Goal: Information Seeking & Learning: Learn about a topic

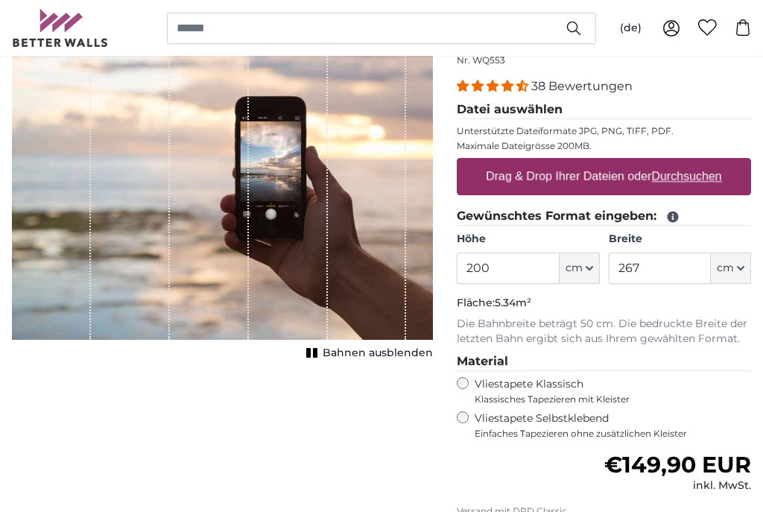
scroll to position [170, 0]
click at [737, 268] on icon "button" at bounding box center [740, 268] width 7 height 7
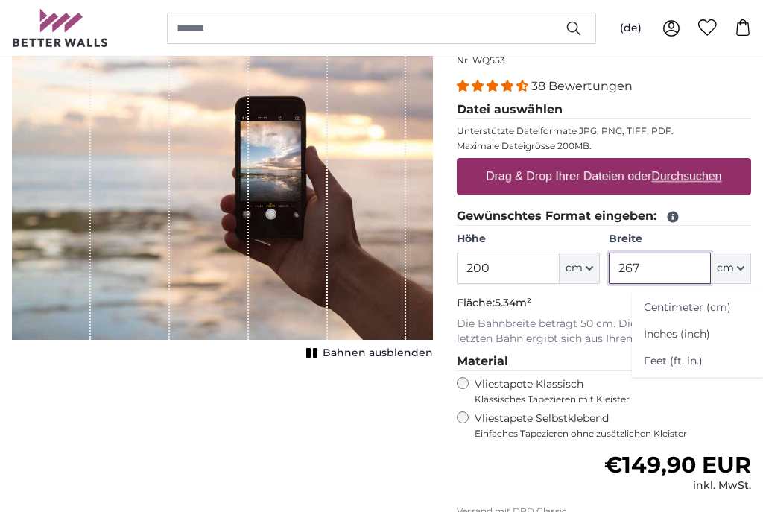
click at [666, 264] on input "267" at bounding box center [660, 268] width 102 height 31
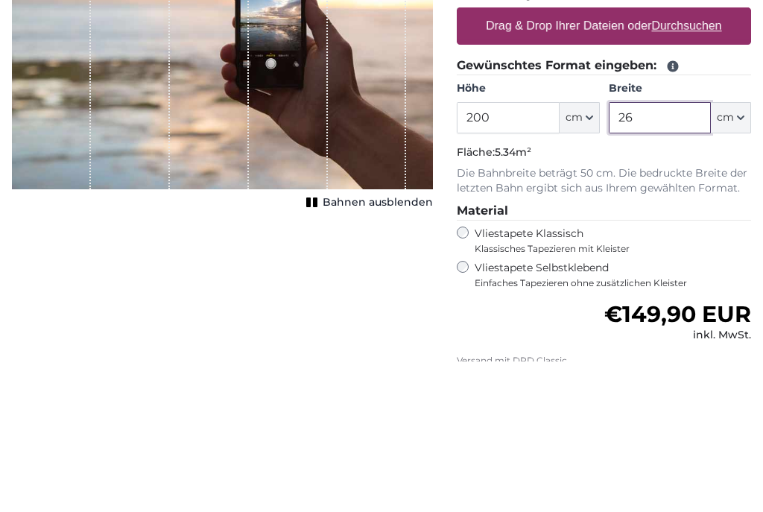
type input "2"
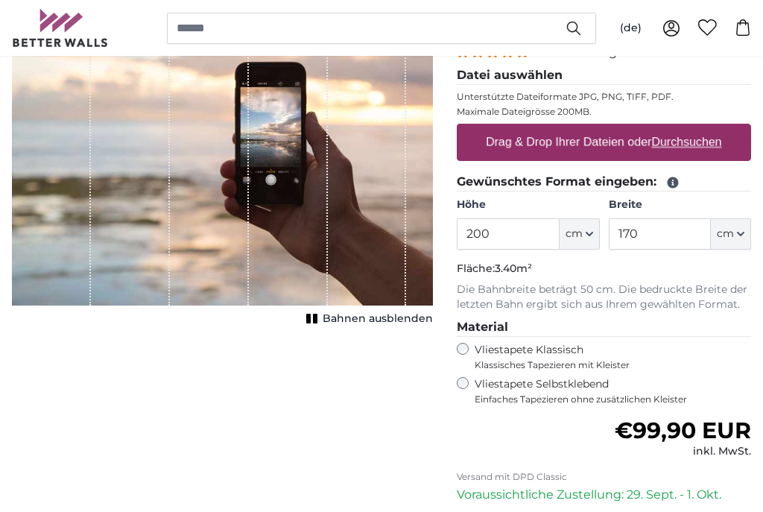
scroll to position [205, 0]
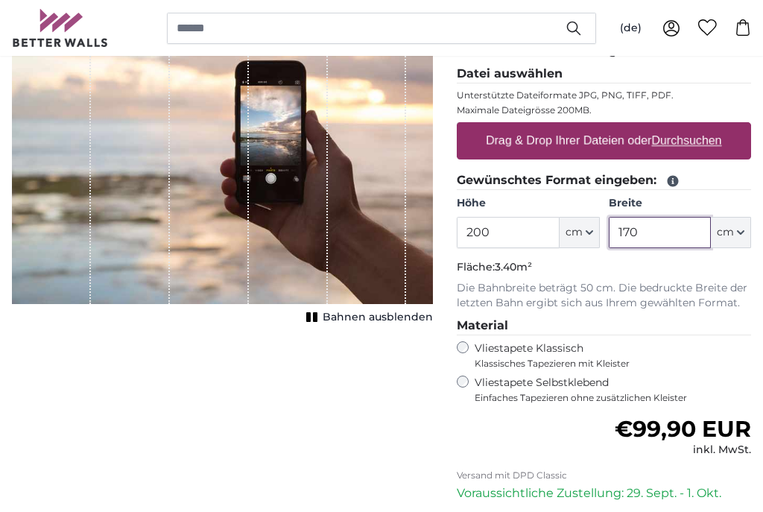
click at [660, 225] on input "170" at bounding box center [660, 233] width 102 height 31
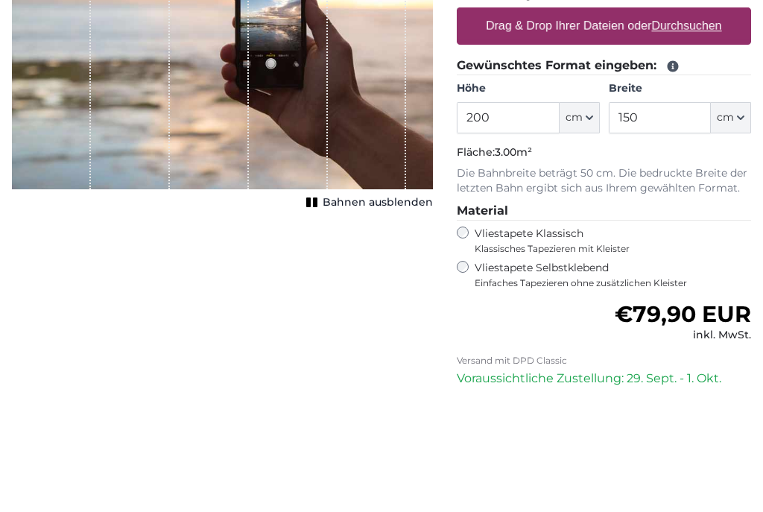
scroll to position [321, 0]
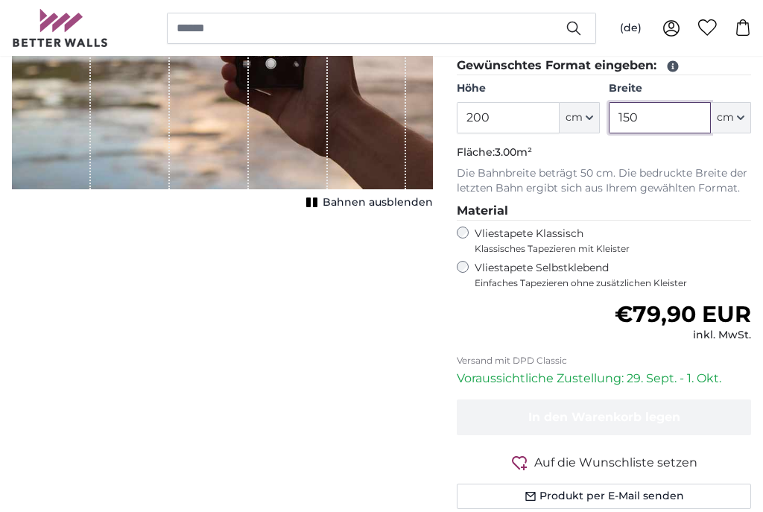
type input "150"
click at [545, 110] on input "200" at bounding box center [508, 117] width 102 height 31
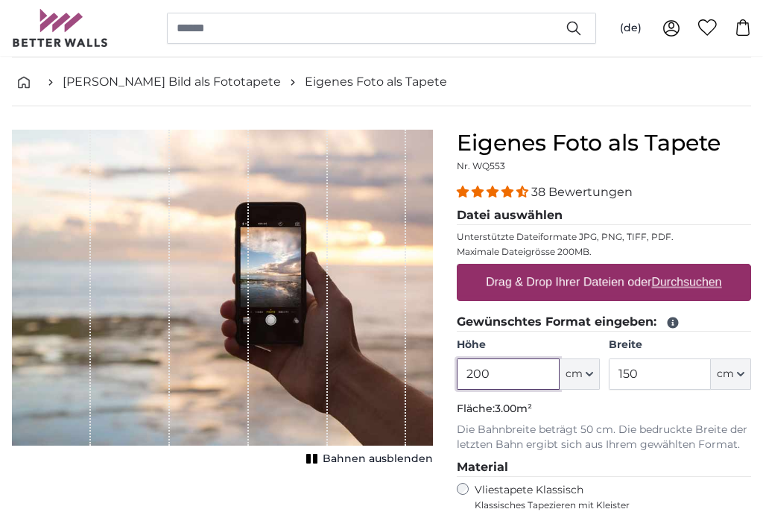
scroll to position [64, 0]
click at [675, 283] on u "Durchsuchen" at bounding box center [687, 282] width 70 height 13
click at [675, 268] on input "Drag & Drop Ihrer Dateien oder Durchsuchen" at bounding box center [604, 266] width 294 height 4
type input "**********"
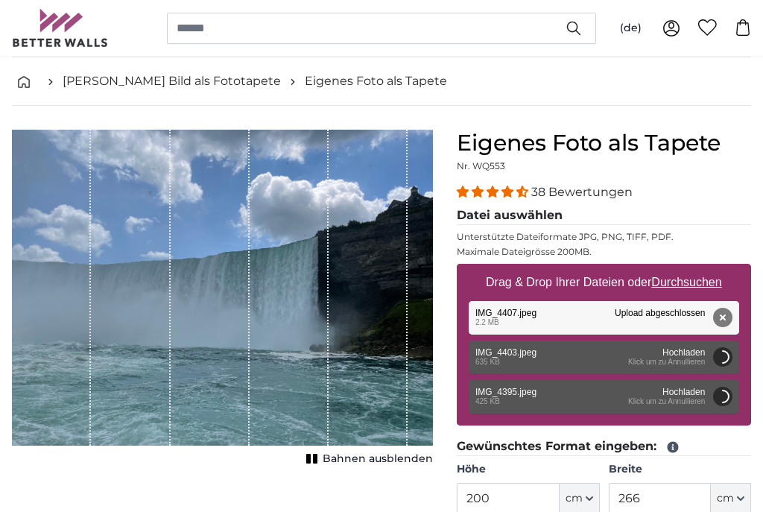
click at [420, 423] on div "1 of 1" at bounding box center [222, 288] width 421 height 316
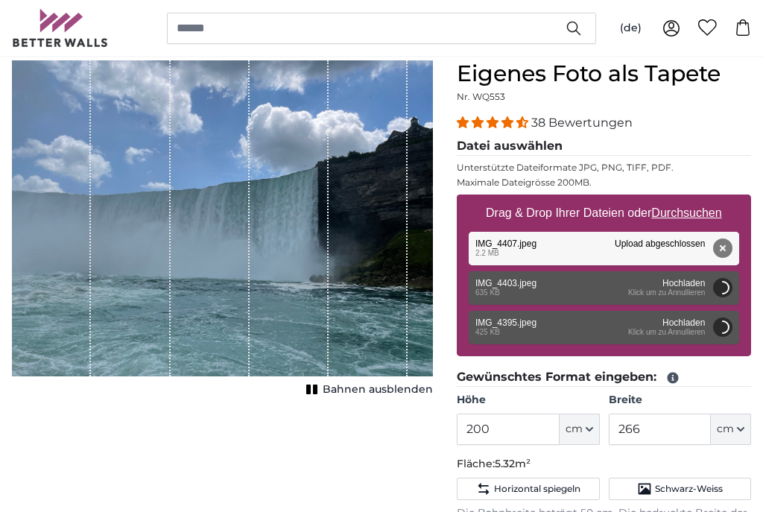
scroll to position [133, 0]
click at [727, 286] on button "Abbrechen" at bounding box center [722, 287] width 19 height 19
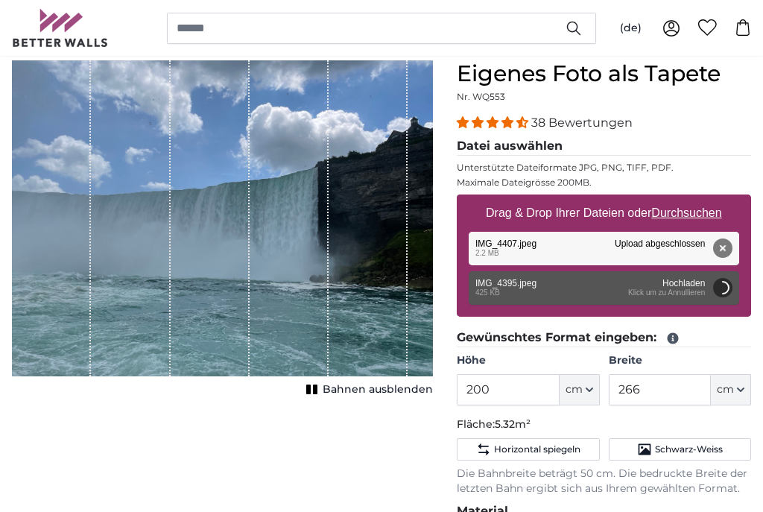
click at [725, 291] on button "Abbrechen" at bounding box center [722, 287] width 19 height 19
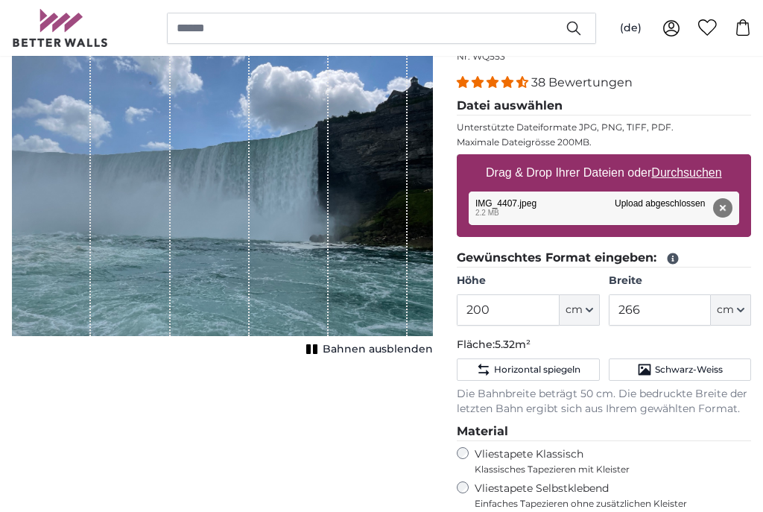
scroll to position [171, 0]
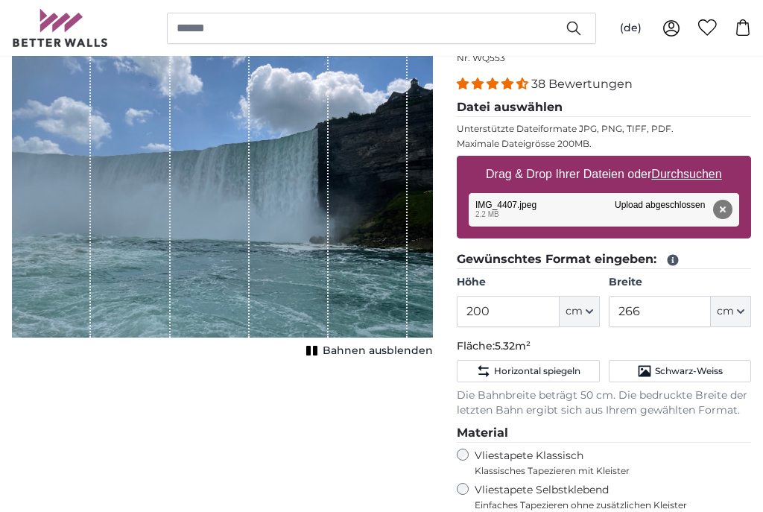
click at [423, 310] on div "1 of 1" at bounding box center [222, 180] width 421 height 316
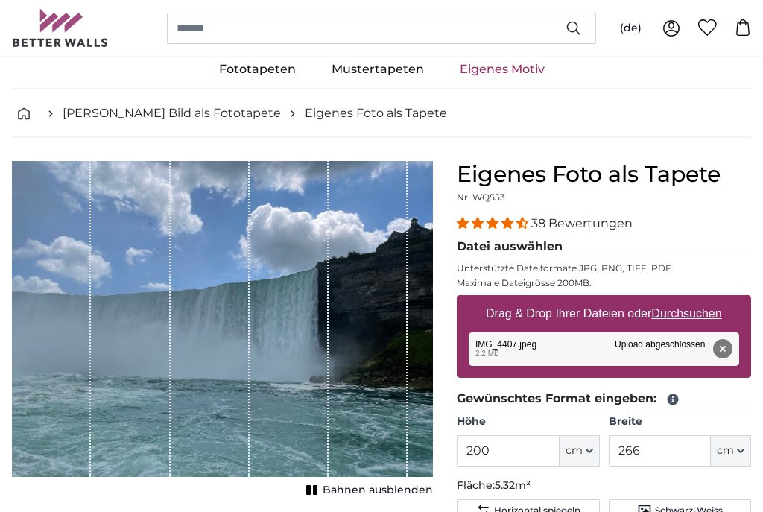
scroll to position [0, 0]
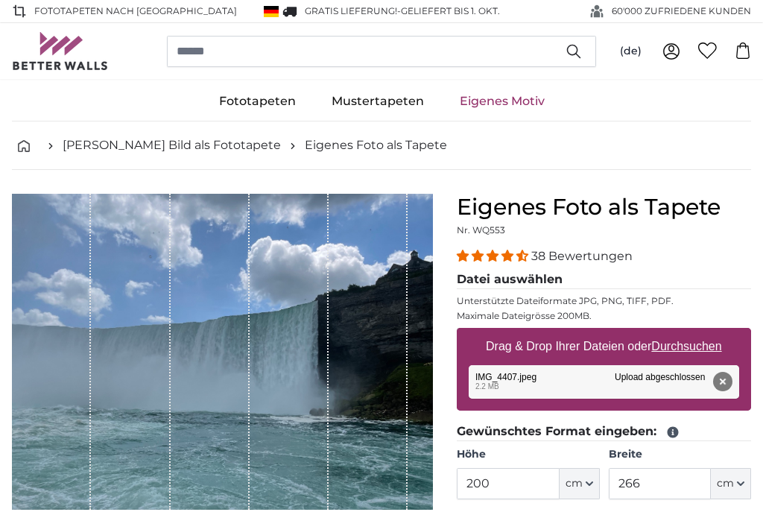
click at [48, 266] on div "1 of 1" at bounding box center [51, 352] width 79 height 316
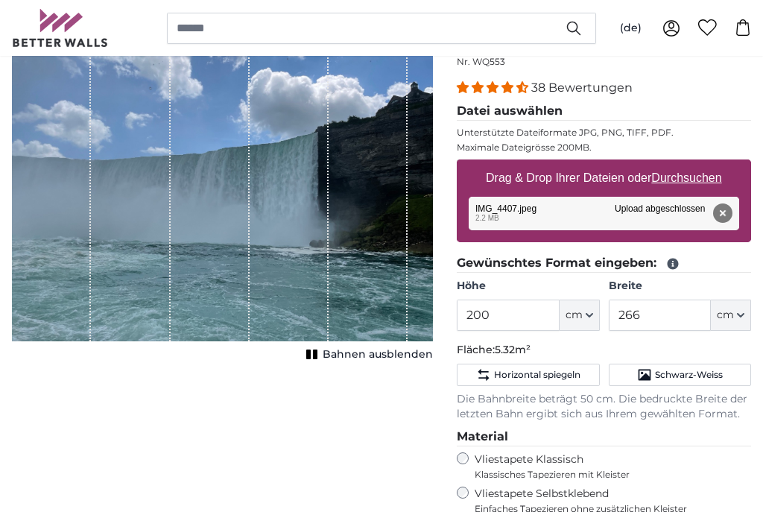
scroll to position [188, 0]
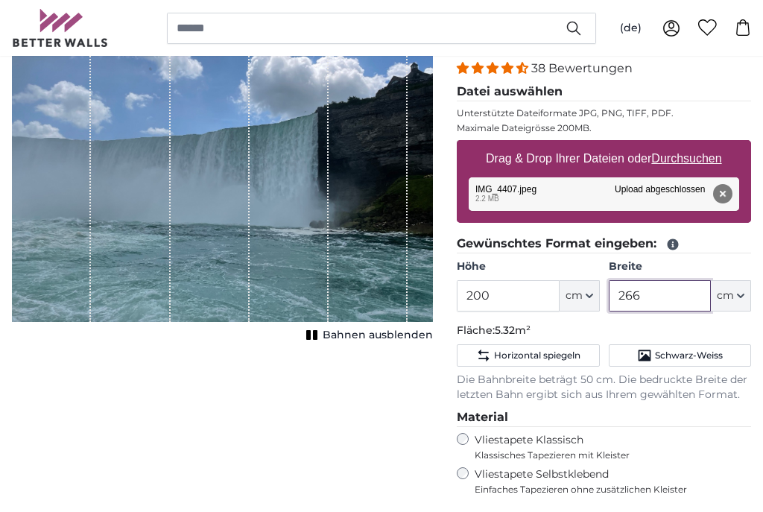
click at [668, 295] on input "266" at bounding box center [660, 295] width 102 height 31
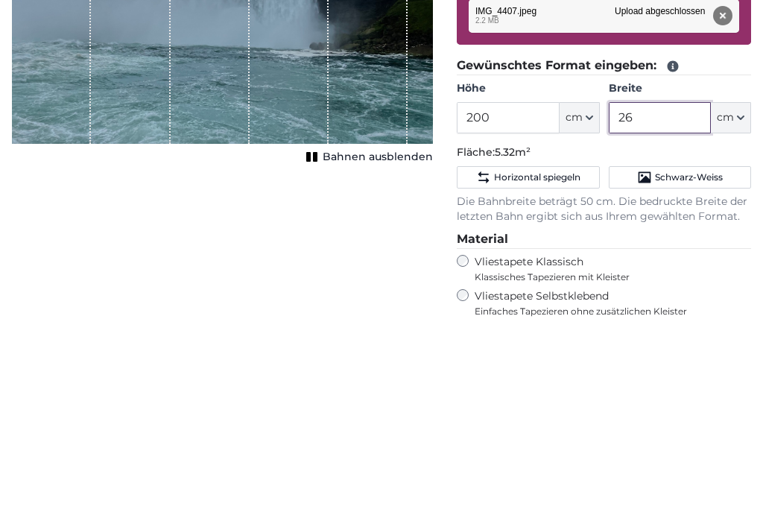
type input "2"
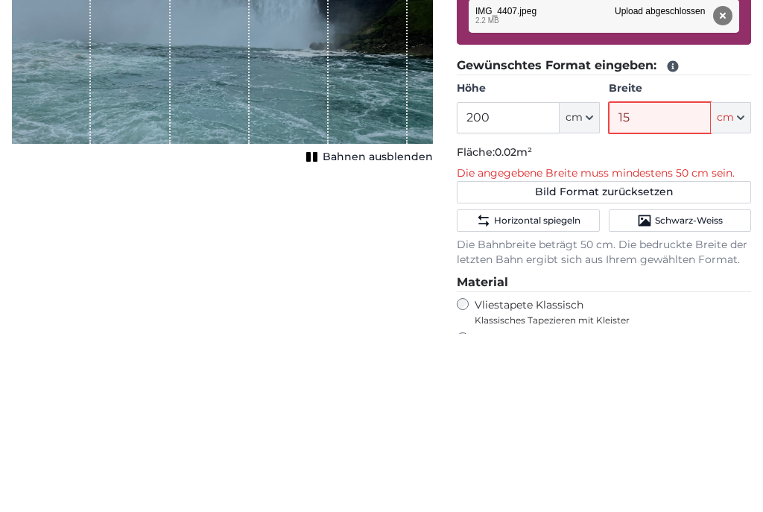
type input "150"
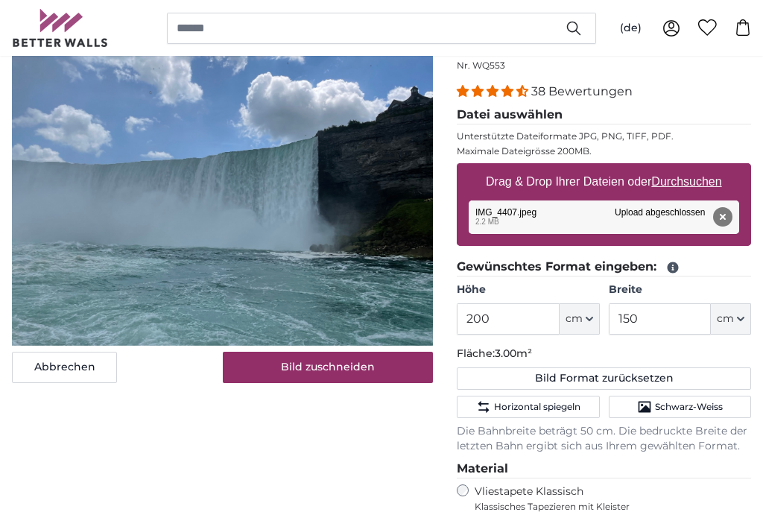
scroll to position [163, 0]
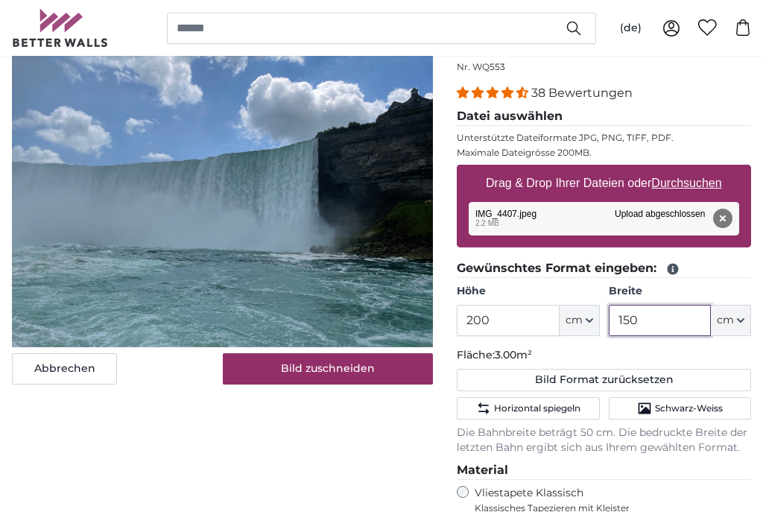
click at [679, 327] on input "150" at bounding box center [660, 320] width 102 height 31
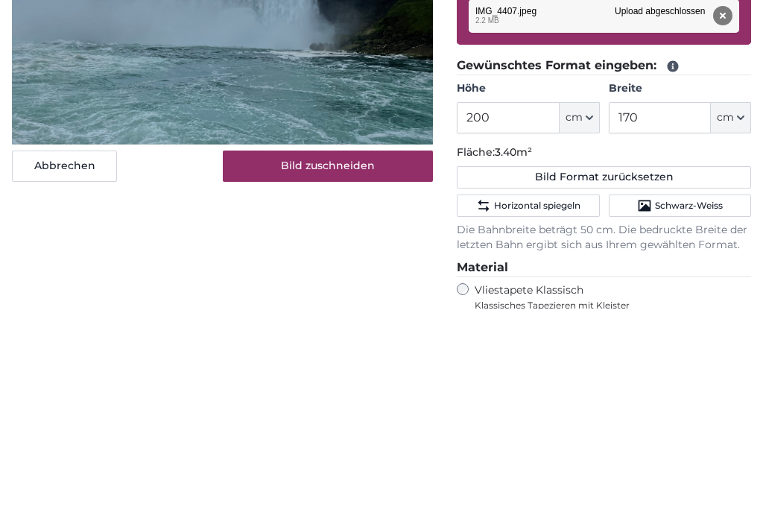
scroll to position [366, 0]
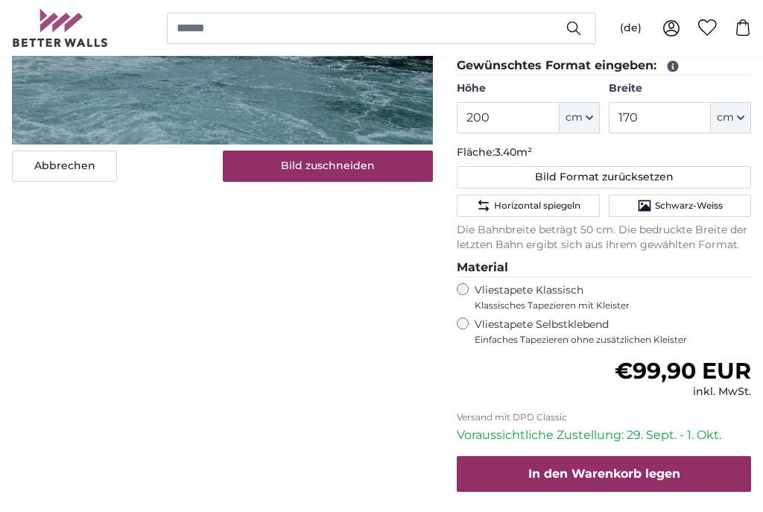
click at [335, 215] on div "Abbrechen Bild zuschneiden Bahnen ausblenden" at bounding box center [222, 215] width 445 height 774
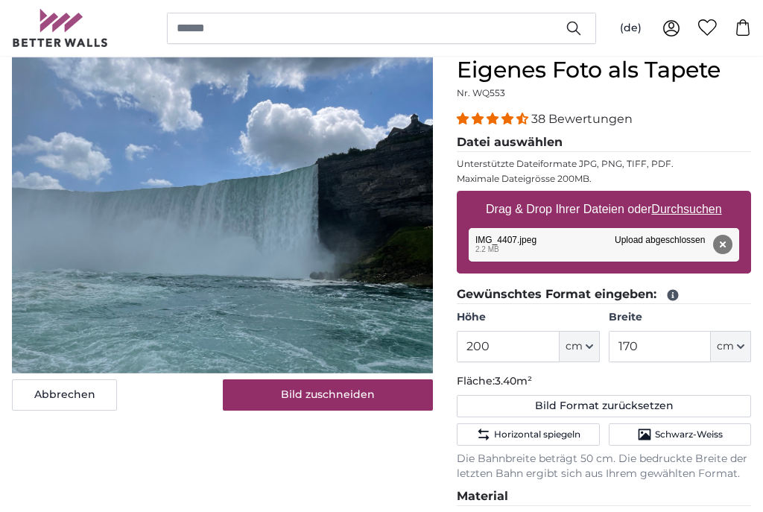
scroll to position [131, 0]
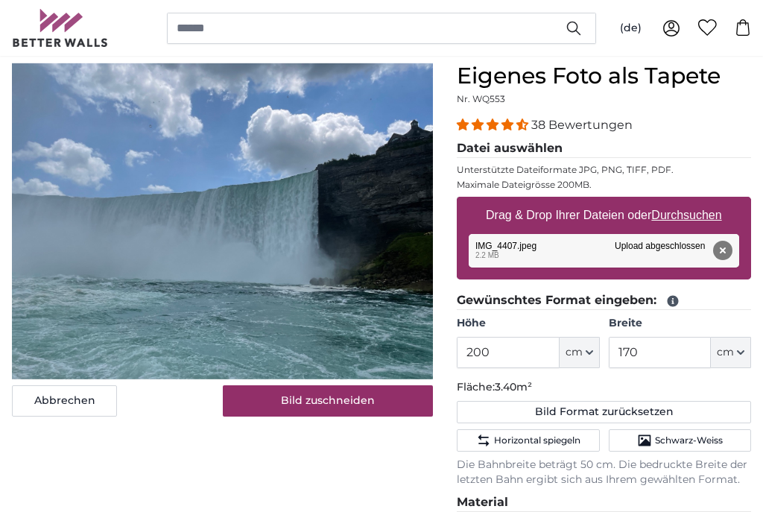
click at [329, 398] on button "Bild zuschneiden" at bounding box center [328, 400] width 211 height 31
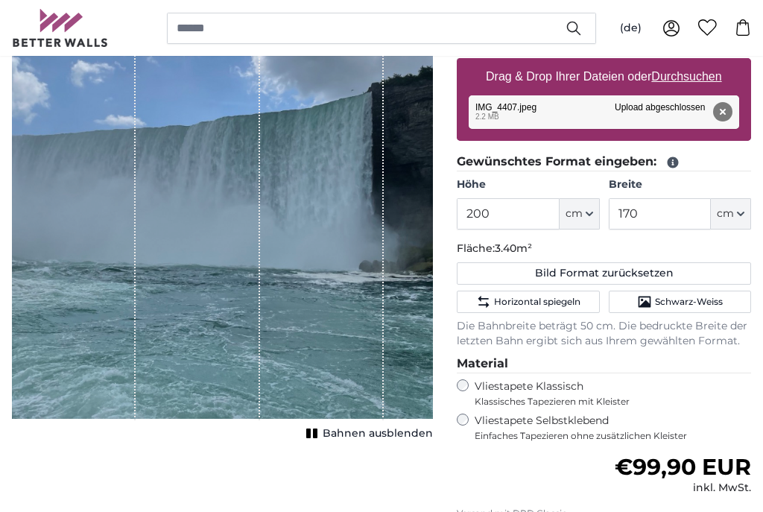
scroll to position [271, 0]
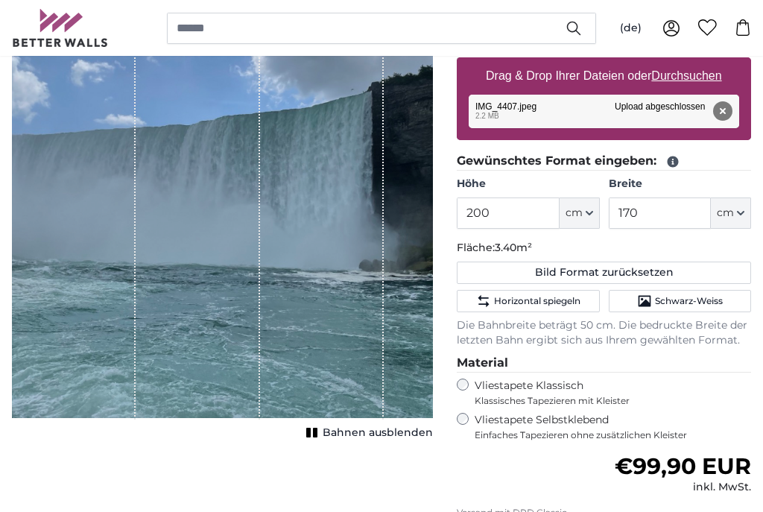
click at [420, 379] on div "1 of 1" at bounding box center [222, 171] width 421 height 496
click at [339, 373] on div "1 of 1" at bounding box center [322, 171] width 124 height 496
click at [206, 378] on div "1 of 1" at bounding box center [198, 171] width 124 height 496
click at [72, 375] on div "1 of 1" at bounding box center [74, 171] width 124 height 496
click at [731, 379] on label "Vliestapete Klassisch Klassisches Tapezieren mit Kleister" at bounding box center [607, 393] width 264 height 28
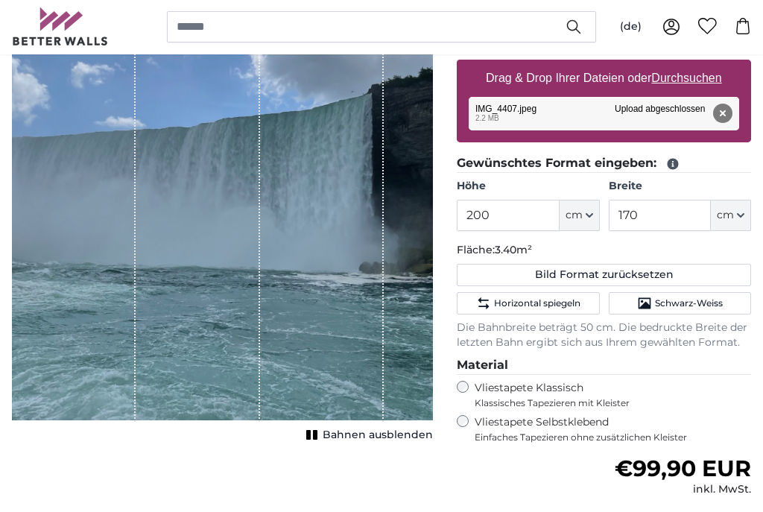
scroll to position [268, 0]
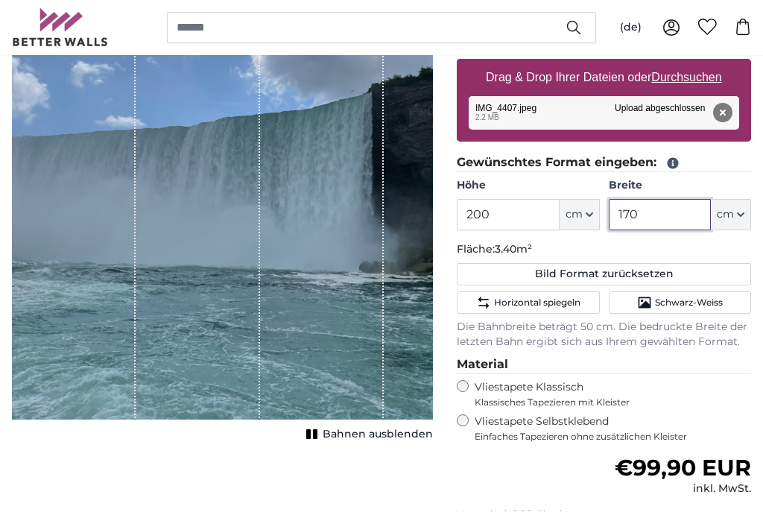
click at [678, 212] on input "170" at bounding box center [660, 215] width 102 height 31
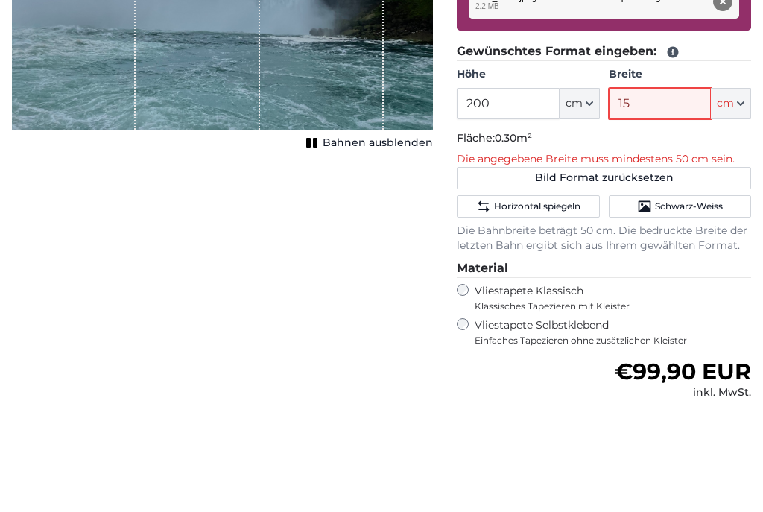
type input "150"
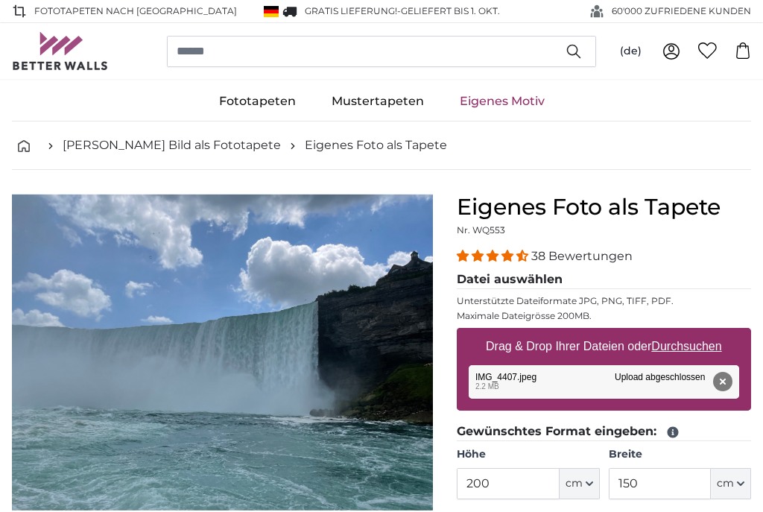
click at [165, 149] on link "[PERSON_NAME] Bild als Fototapete" at bounding box center [172, 145] width 218 height 18
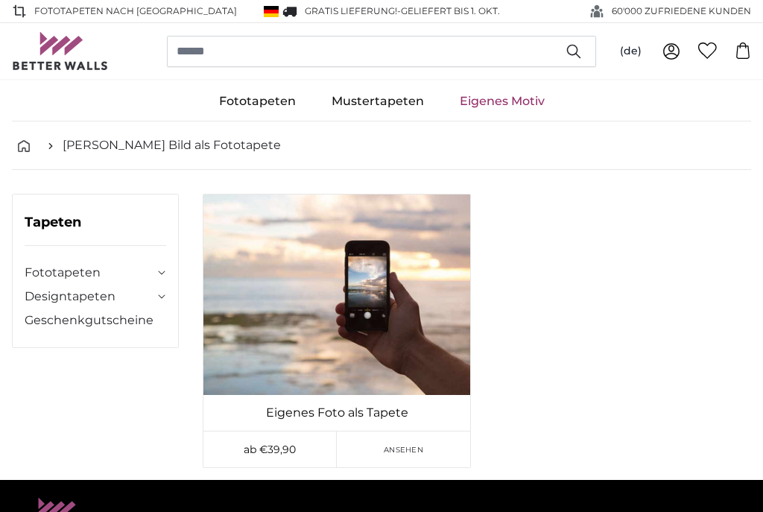
click at [112, 290] on link "Designtapeten" at bounding box center [90, 297] width 130 height 18
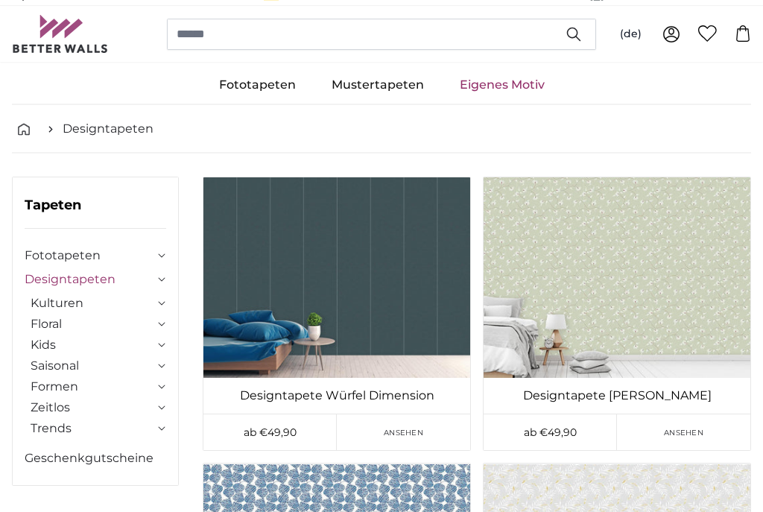
scroll to position [17, 0]
click at [45, 324] on link "Floral" at bounding box center [93, 324] width 124 height 18
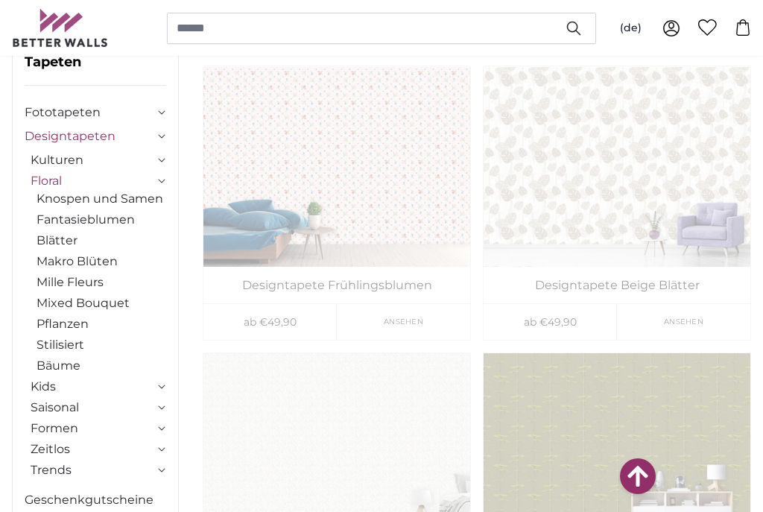
scroll to position [2514, 0]
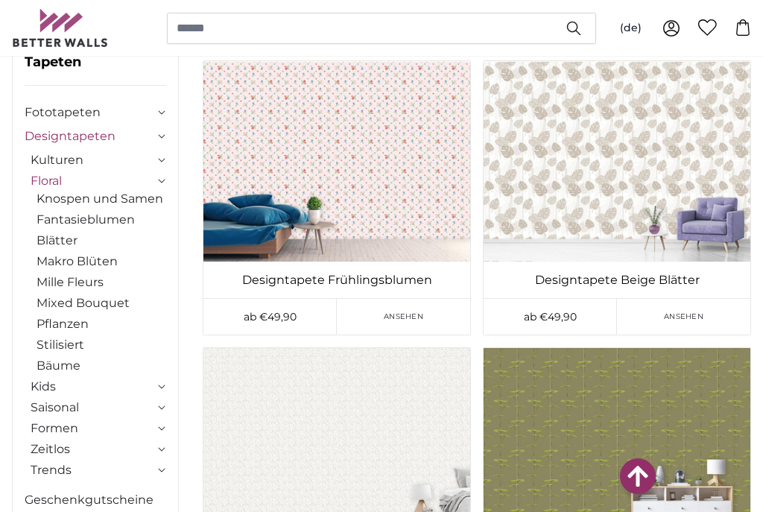
click at [59, 239] on link "Blätter" at bounding box center [102, 241] width 130 height 18
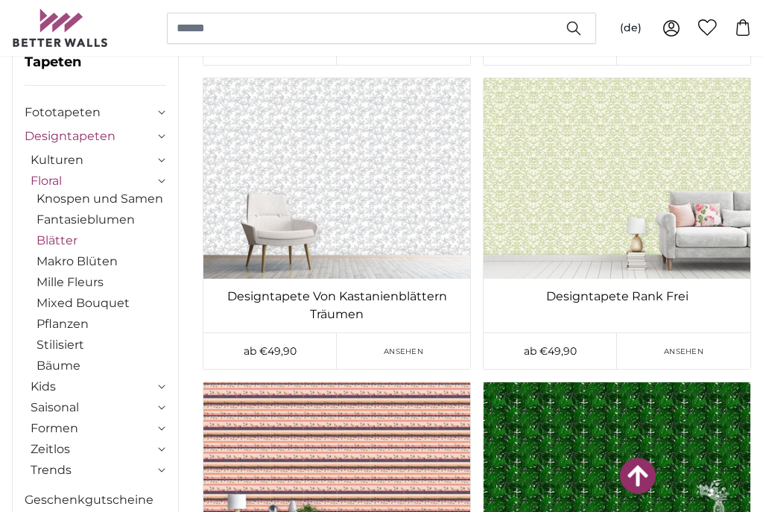
scroll to position [1567, 0]
click at [86, 258] on link "Makro Blüten" at bounding box center [102, 262] width 130 height 18
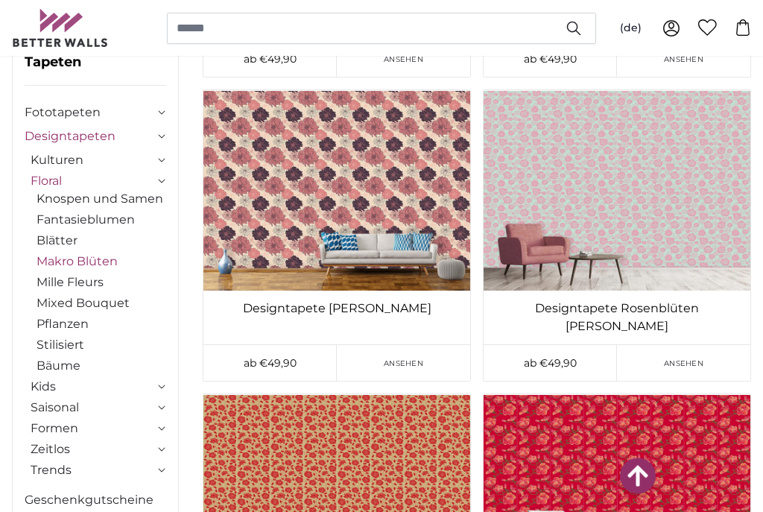
scroll to position [391, 0]
click at [55, 324] on link "Pflanzen" at bounding box center [102, 324] width 130 height 18
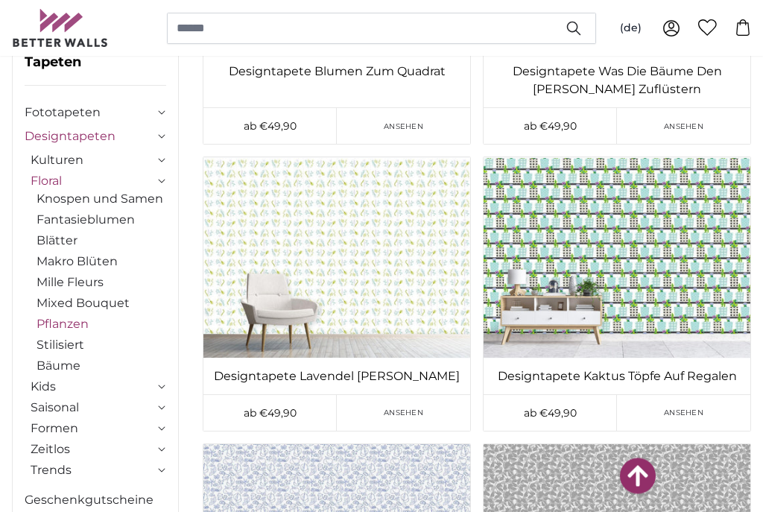
scroll to position [2364, 0]
click at [53, 469] on link "Trends" at bounding box center [93, 470] width 124 height 18
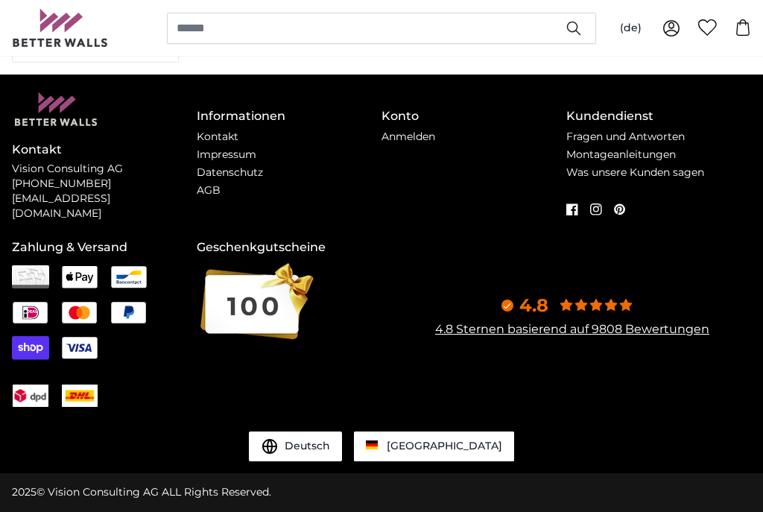
scroll to position [0, 0]
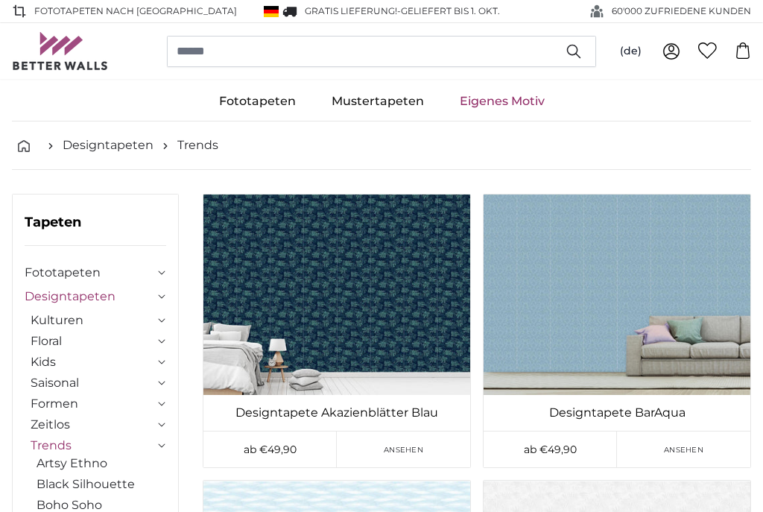
click at [83, 291] on link "Designtapeten" at bounding box center [90, 297] width 130 height 18
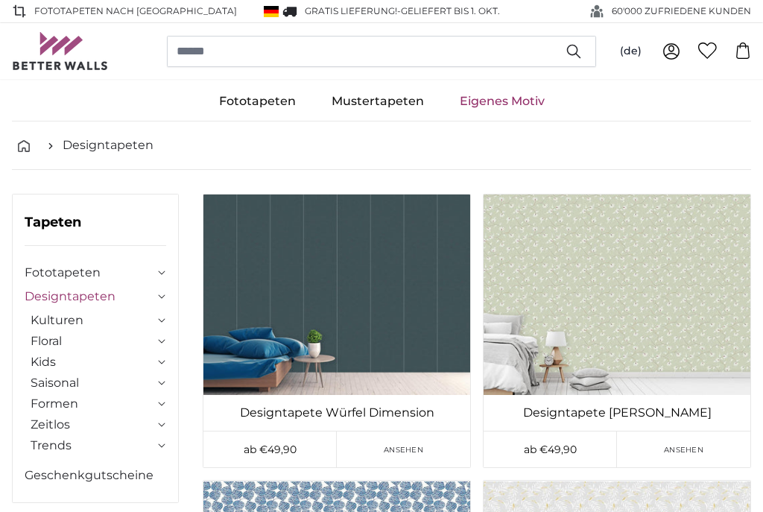
click at [54, 450] on link "Trends" at bounding box center [93, 446] width 124 height 18
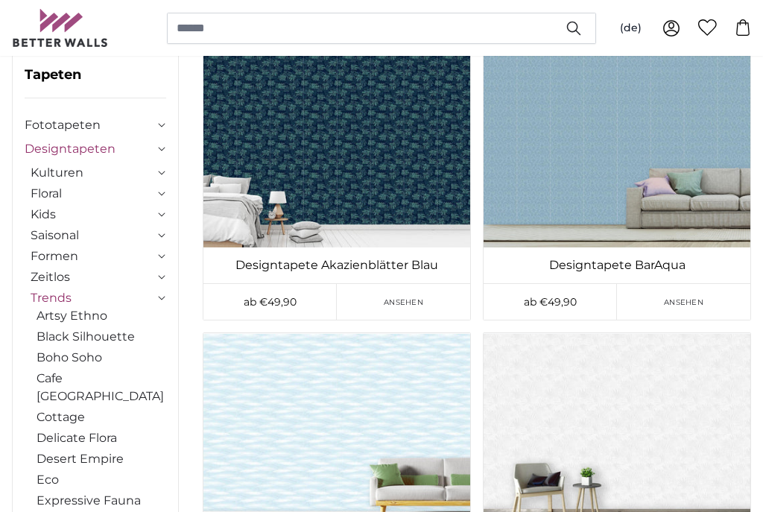
scroll to position [147, 0]
click at [85, 367] on link "Boho Soho" at bounding box center [102, 359] width 130 height 18
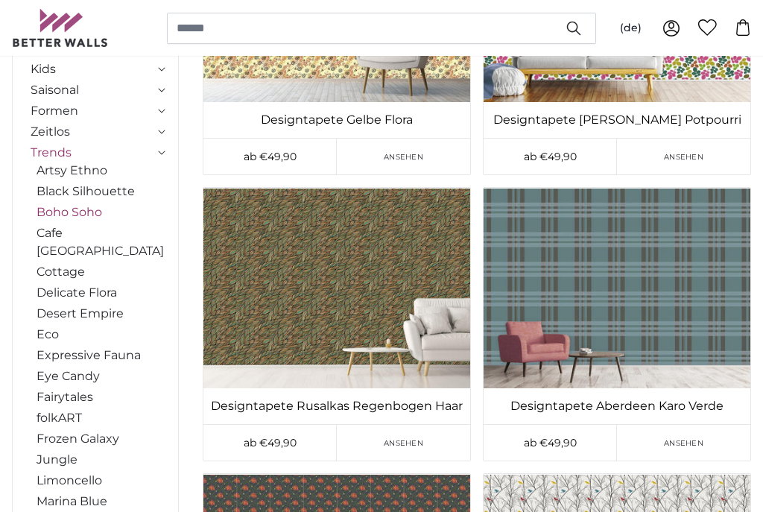
scroll to position [292, 0]
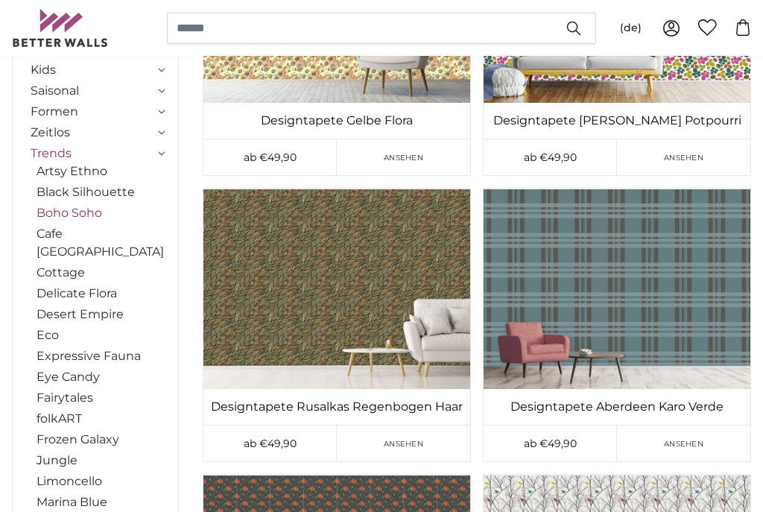
click at [98, 306] on link "Desert Empire" at bounding box center [102, 315] width 130 height 18
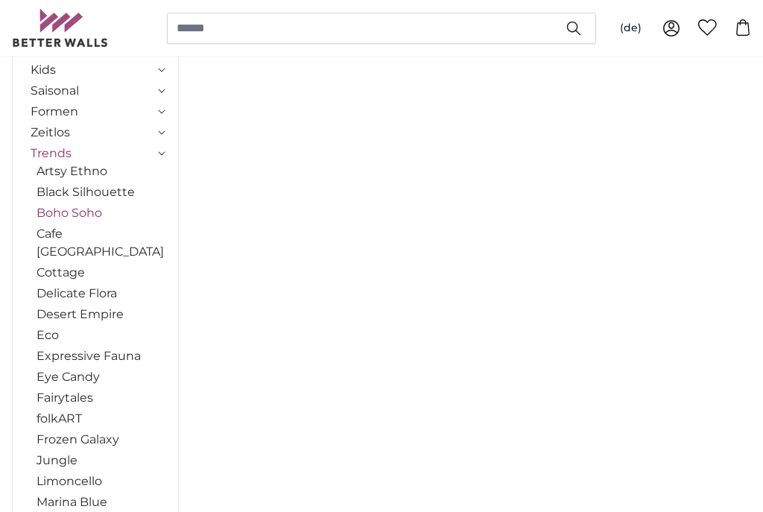
scroll to position [0, 0]
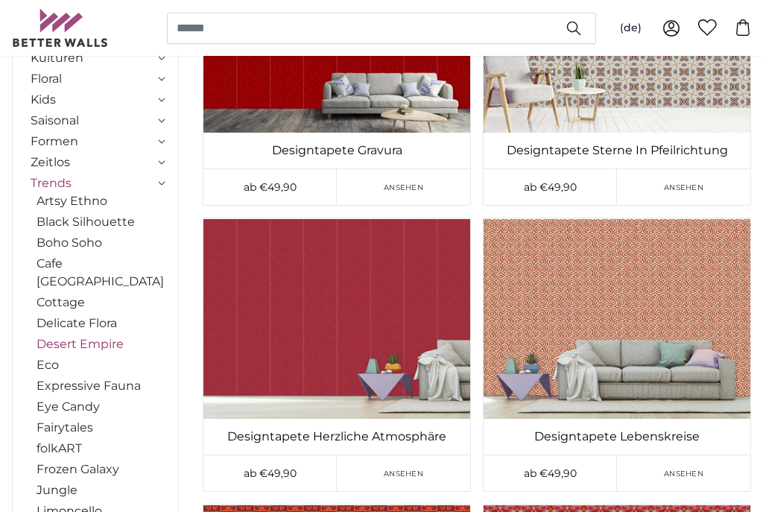
scroll to position [300, 0]
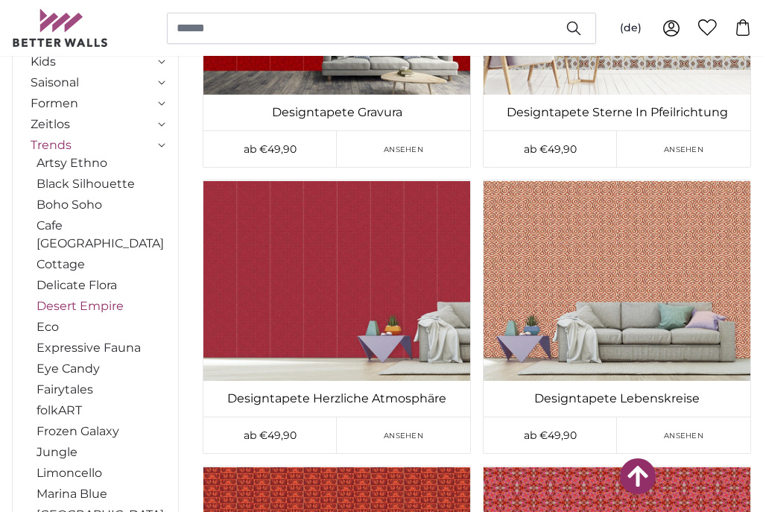
click at [81, 464] on link "Limoncello" at bounding box center [102, 473] width 130 height 18
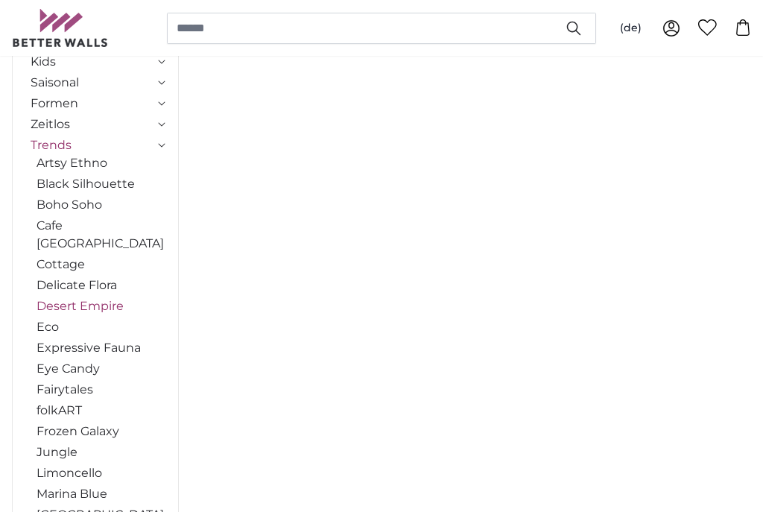
scroll to position [0, 0]
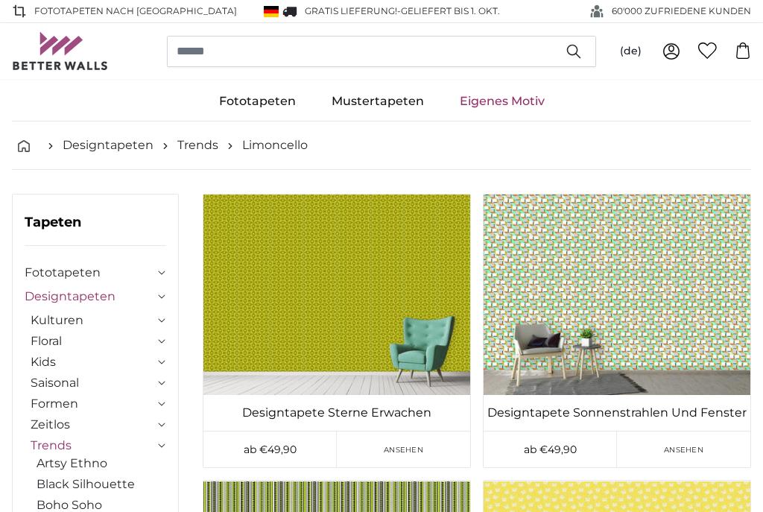
click at [115, 488] on link "Black Silhouette" at bounding box center [102, 485] width 130 height 18
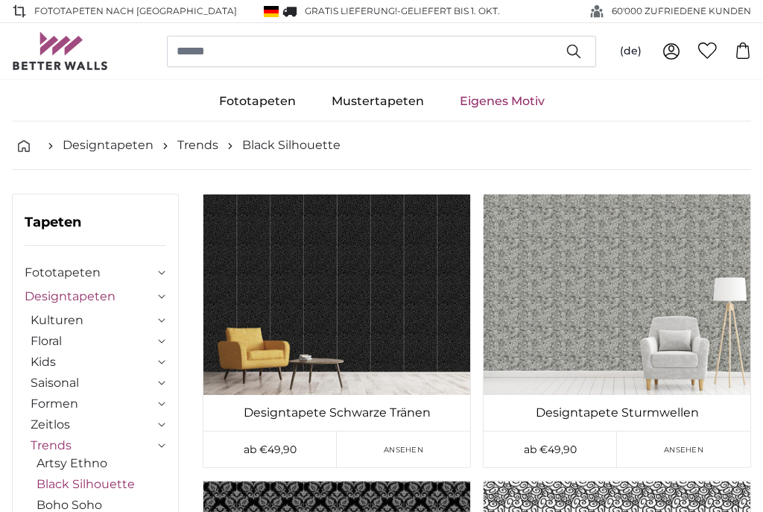
click at [58, 423] on link "Zeitlos" at bounding box center [93, 425] width 124 height 18
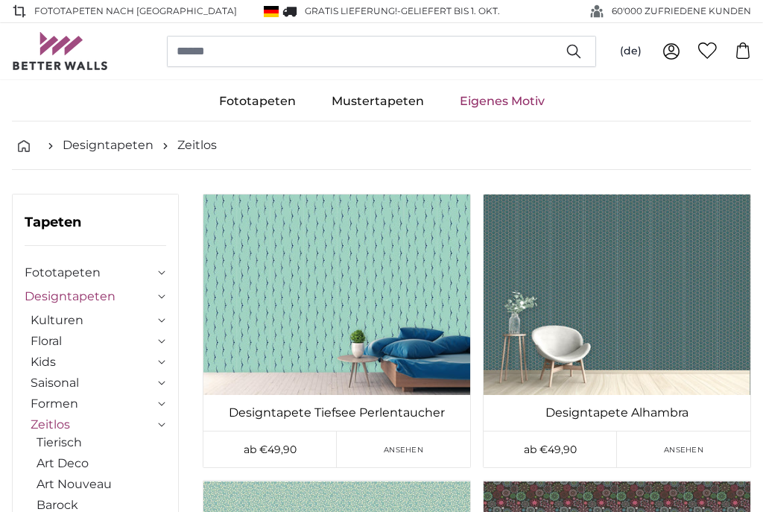
click at [66, 380] on link "Saisonal" at bounding box center [93, 383] width 124 height 18
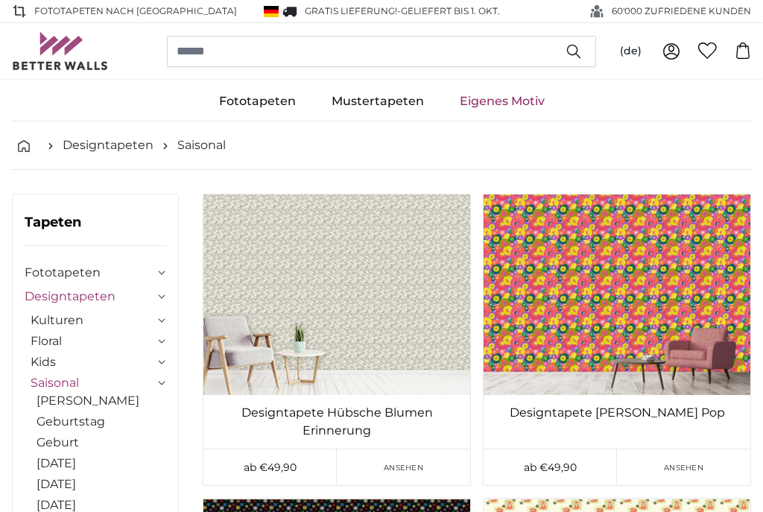
click at [101, 288] on link "Designtapeten" at bounding box center [90, 297] width 130 height 18
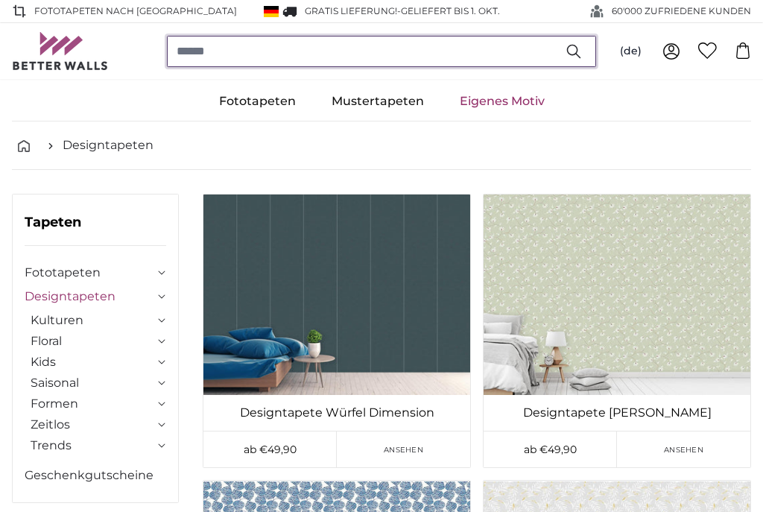
click at [246, 54] on input "search" at bounding box center [381, 51] width 429 height 31
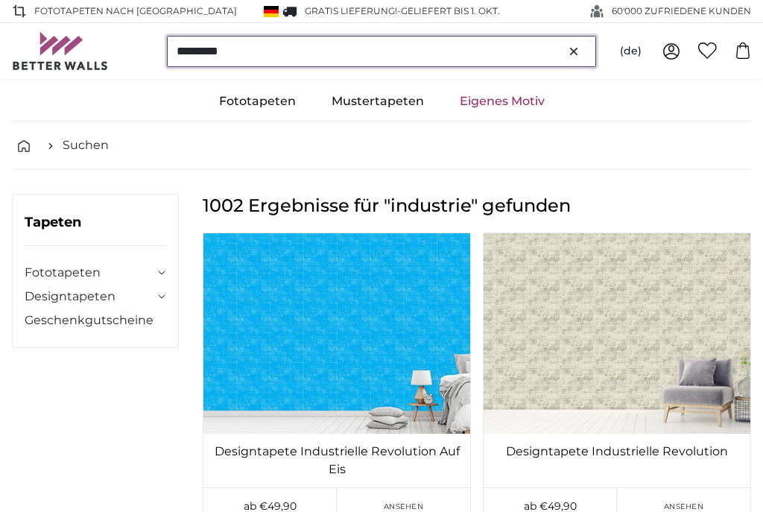
click at [255, 48] on input "*********" at bounding box center [381, 51] width 429 height 31
type input "*"
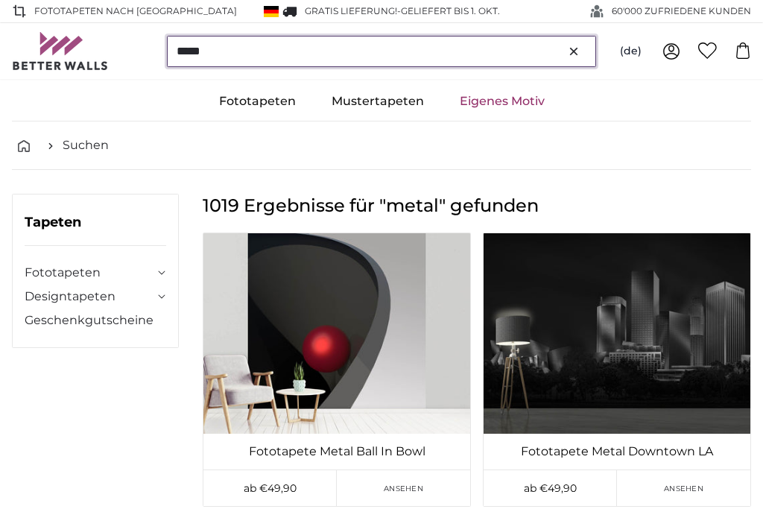
click at [240, 41] on input "*****" at bounding box center [381, 51] width 429 height 31
click at [240, 37] on input "*****" at bounding box center [381, 51] width 429 height 31
click at [233, 60] on input "*****" at bounding box center [381, 51] width 429 height 31
type input "*"
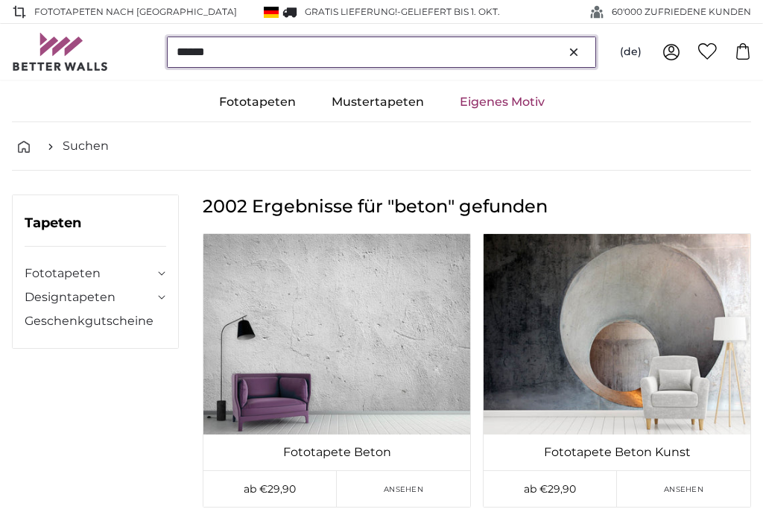
click at [233, 45] on input "*****" at bounding box center [381, 51] width 429 height 31
type input "*"
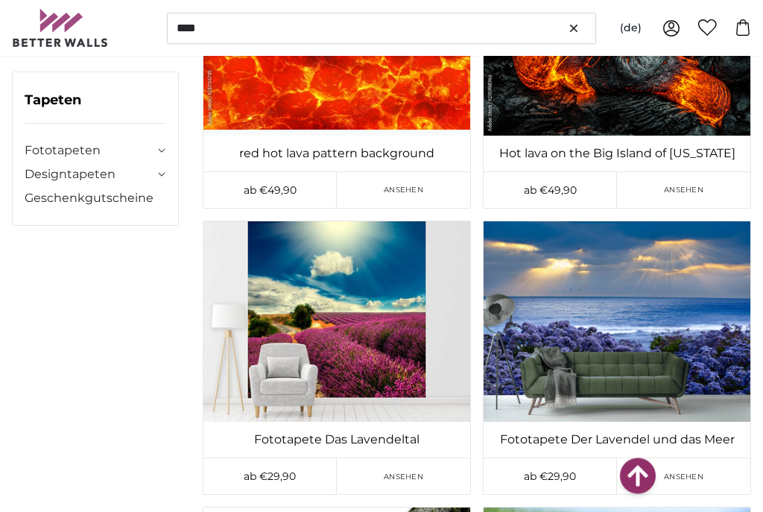
scroll to position [3438, 0]
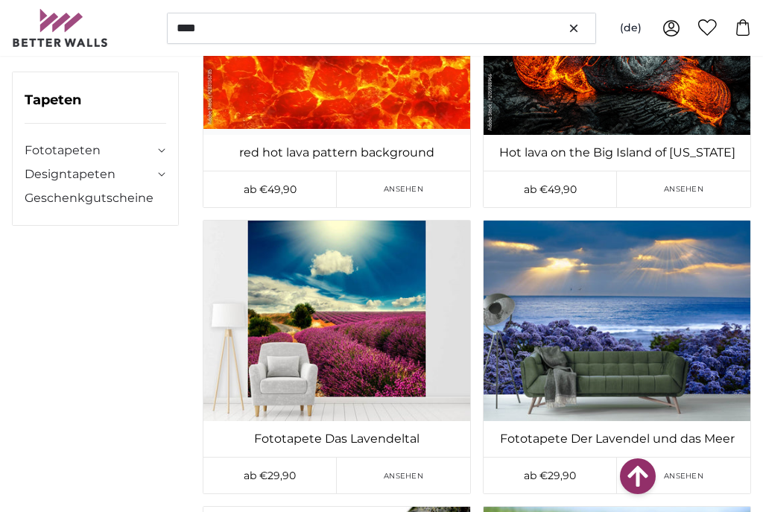
click at [761, 420] on div "1026 Ergebnisse für "lava" gefunden Auf die Wunschliste setzen Auf der Wunschli…" at bounding box center [477, 209] width 573 height 6907
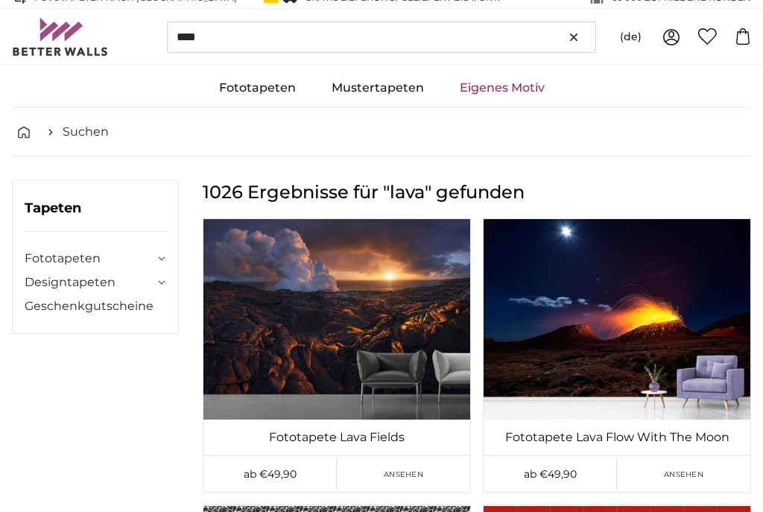
scroll to position [0, 0]
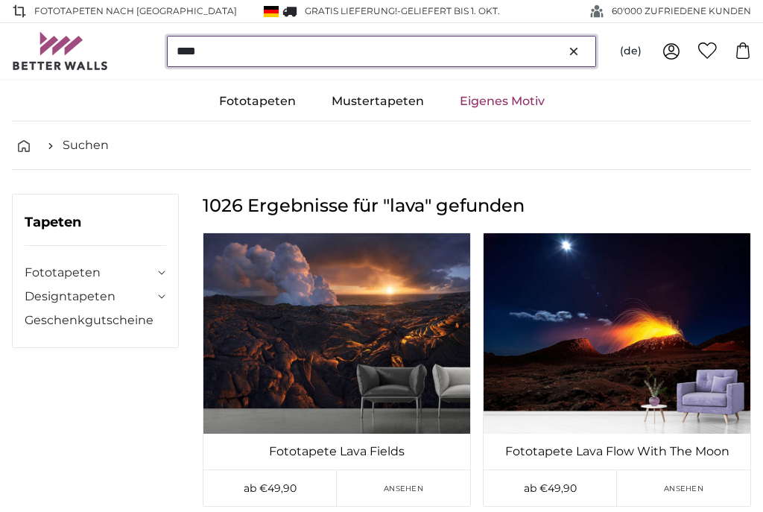
click at [212, 48] on input "****" at bounding box center [381, 51] width 429 height 31
type input "*"
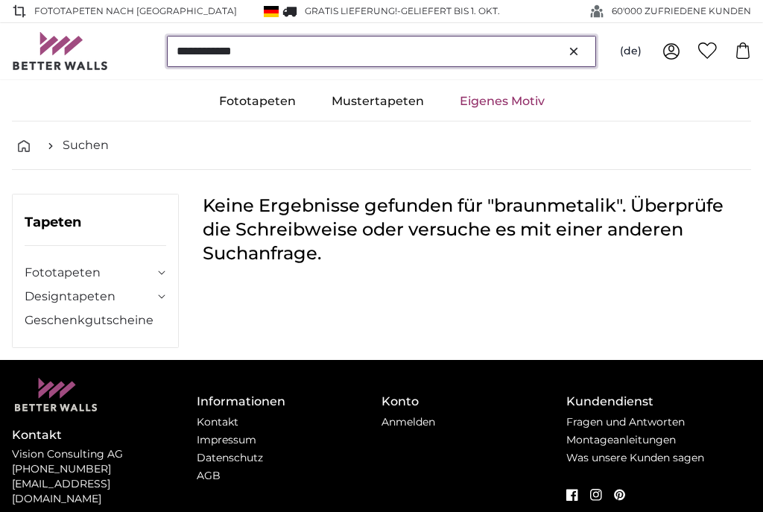
click at [275, 52] on input "**********" at bounding box center [381, 51] width 429 height 31
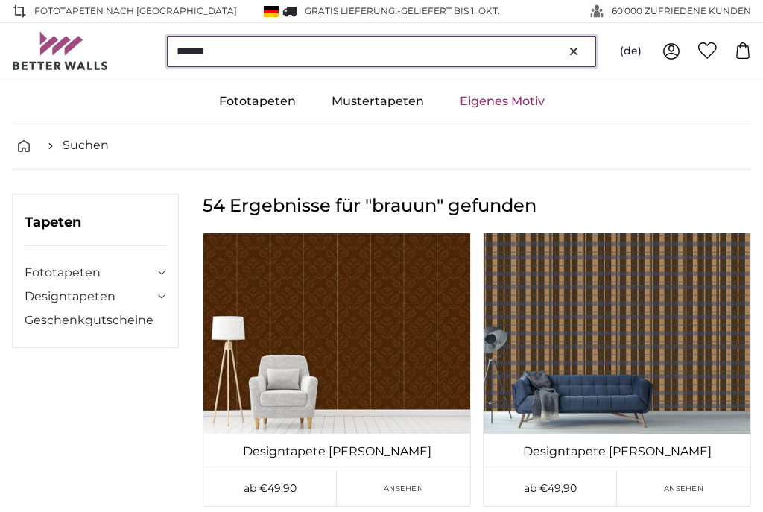
type input "******"
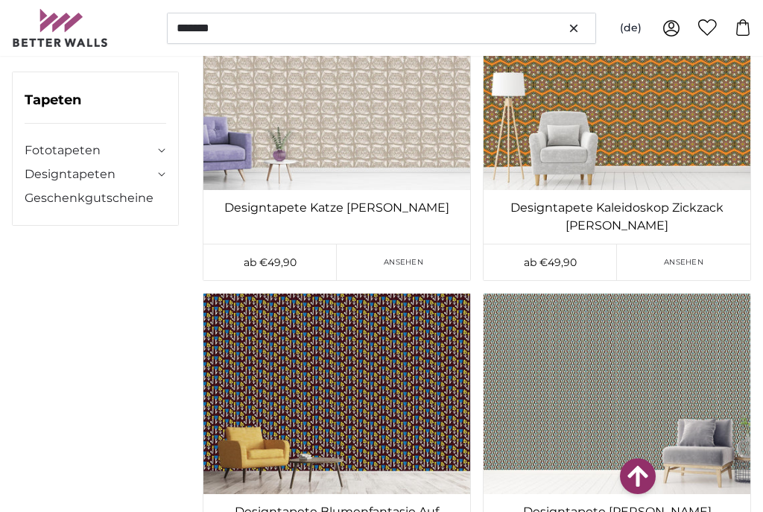
scroll to position [1410, 0]
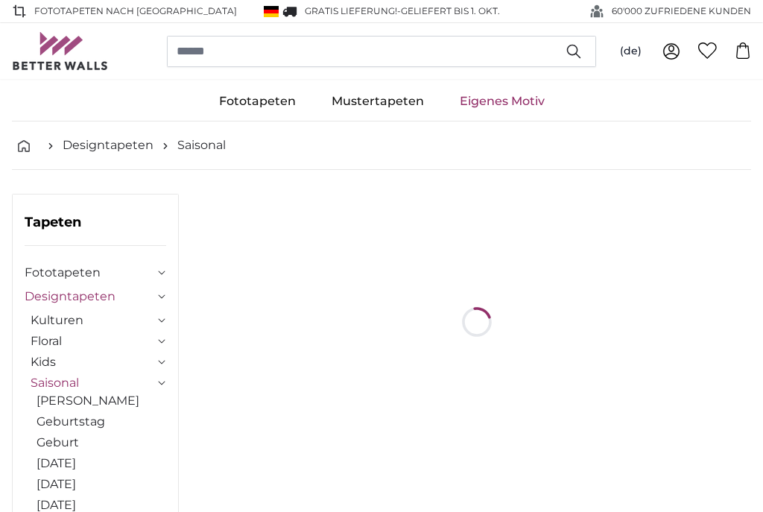
scroll to position [28, 0]
